Goal: Information Seeking & Learning: Learn about a topic

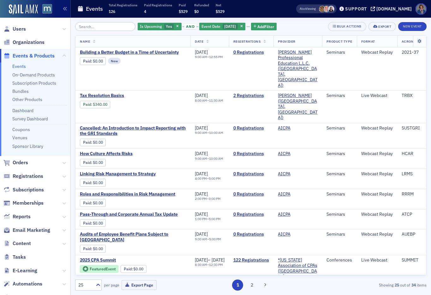
scroll to position [16, 0]
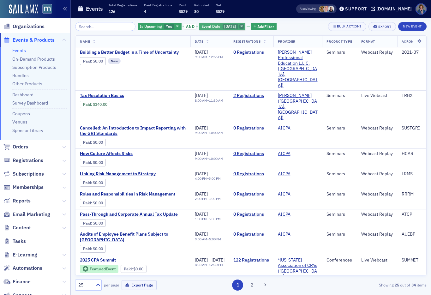
click at [239, 26] on span "button" at bounding box center [242, 27] width 6 height 6
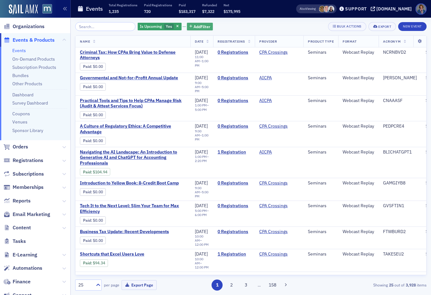
click at [198, 27] on span "Add Filter" at bounding box center [201, 27] width 17 height 6
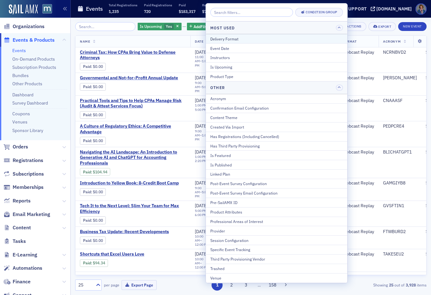
click at [218, 38] on div "Delivery Format" at bounding box center [276, 39] width 133 height 6
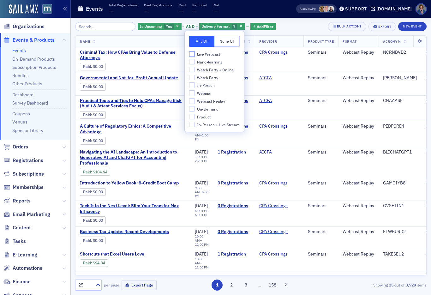
click at [192, 53] on input "Live Webcast" at bounding box center [192, 54] width 6 height 6
checkbox input "true"
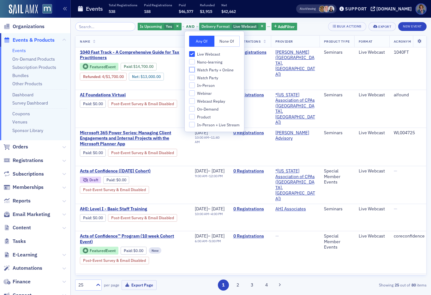
click at [192, 68] on input "Watch Party + Online" at bounding box center [192, 70] width 6 height 6
checkbox input "true"
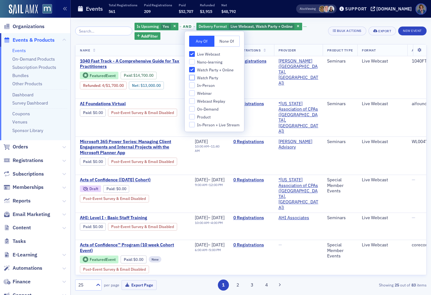
click at [193, 78] on input "Watch Party" at bounding box center [192, 78] width 6 height 6
checkbox input "true"
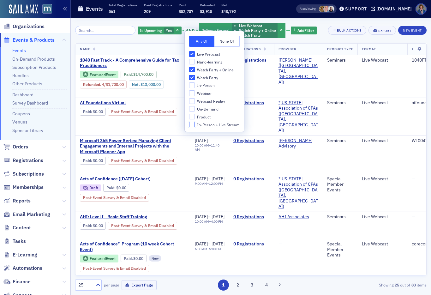
click at [192, 127] on input "In-Person + Live Stream" at bounding box center [192, 125] width 6 height 6
checkbox input "true"
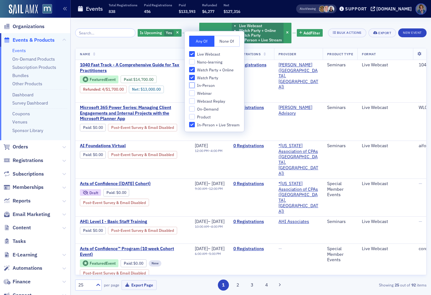
click at [194, 86] on input "In-Person" at bounding box center [192, 85] width 6 height 6
checkbox input "true"
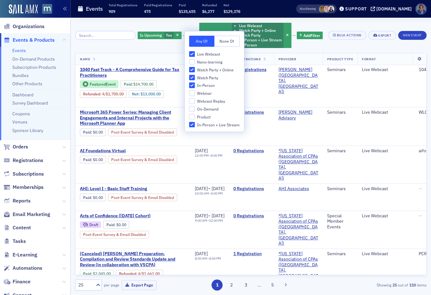
click at [314, 44] on div "Is Upcoming Yes and Delivery Format Live Webcast Watch Party + Online Watch Par…" at bounding box center [230, 35] width 185 height 27
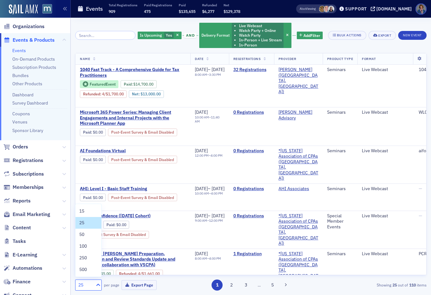
click at [97, 285] on icon at bounding box center [98, 284] width 6 height 6
click at [89, 246] on div "100" at bounding box center [88, 246] width 18 height 7
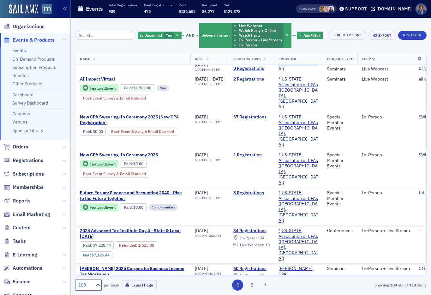
scroll to position [2012, 0]
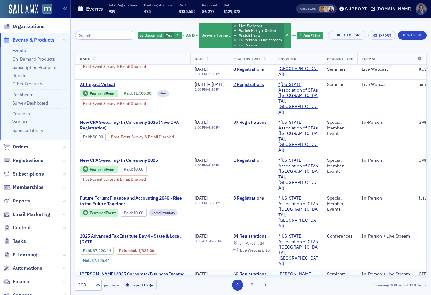
click at [259, 278] on span "In-Person :" at bounding box center [249, 280] width 19 height 5
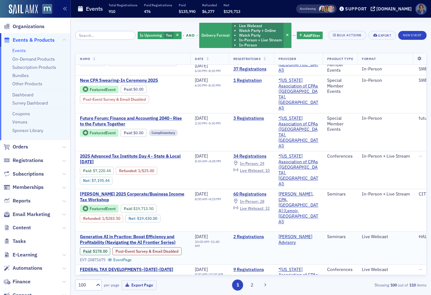
scroll to position [2091, 0]
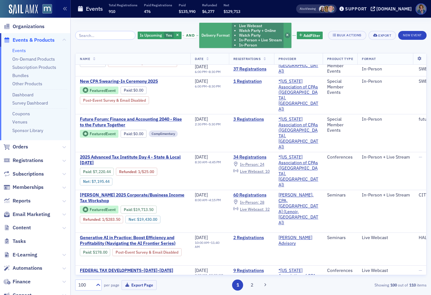
click at [286, 34] on icon "button" at bounding box center [287, 35] width 3 height 3
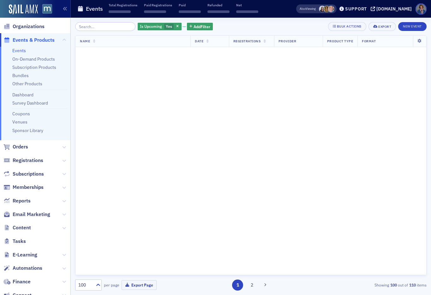
scroll to position [3713, 0]
click at [195, 25] on span "Add Filter" at bounding box center [201, 27] width 17 height 6
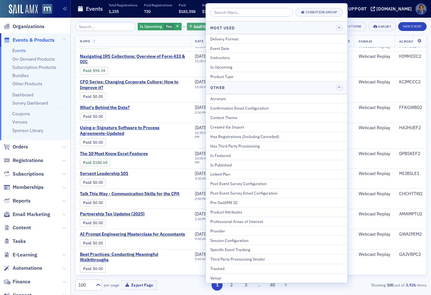
scroll to position [2092, 0]
click at [212, 48] on div "Event Date" at bounding box center [276, 48] width 133 height 6
select select "9"
select select "2025"
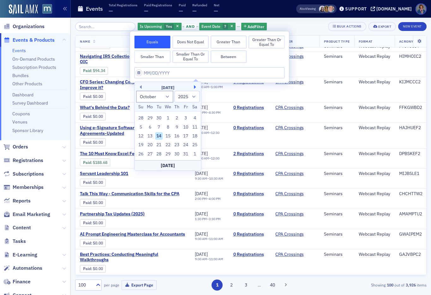
click at [195, 86] on button "Next Month" at bounding box center [196, 87] width 4 height 4
select select "10"
click at [185, 145] on div "21" at bounding box center [186, 145] width 8 height 8
type input "[DATE]"
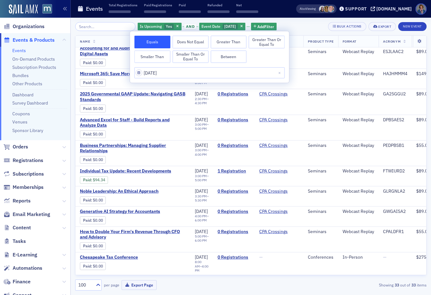
scroll to position [560, 0]
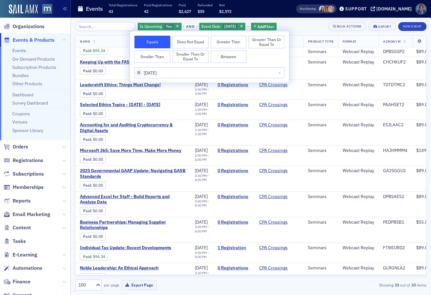
click at [308, 26] on div "Is Upcoming Yes and Event Date [DATE] Add Filter Bulk Actions Export New Event" at bounding box center [250, 26] width 351 height 9
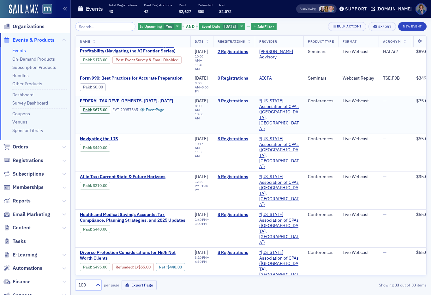
scroll to position [8, 0]
